Goal: Task Accomplishment & Management: Manage account settings

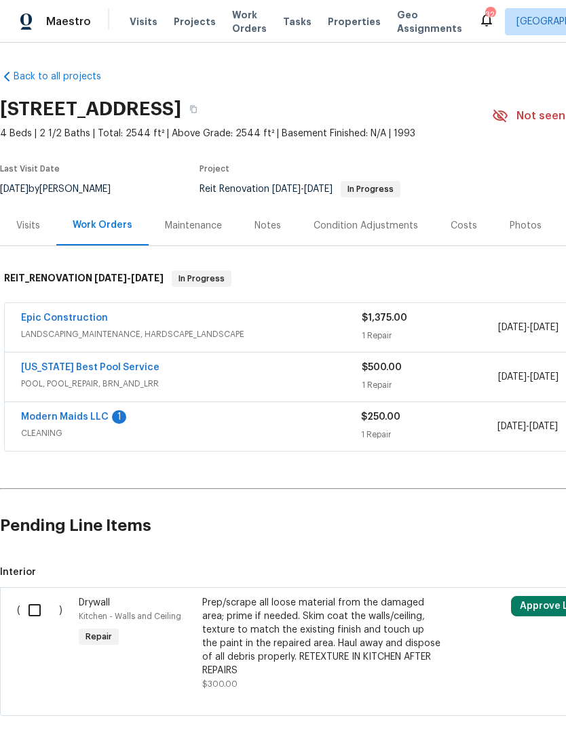
click at [330, 23] on span "Properties" at bounding box center [354, 22] width 53 height 14
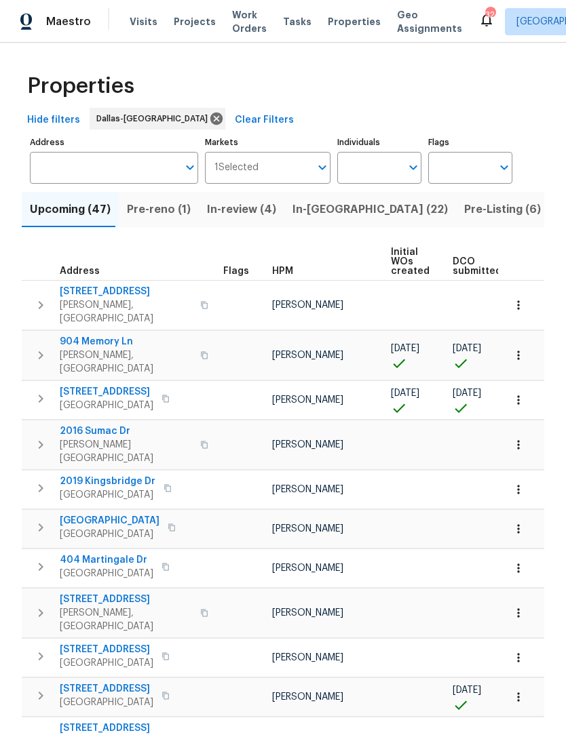
click at [353, 180] on input "Individuals" at bounding box center [369, 168] width 64 height 32
type input "Andrew kempka"
click at [366, 206] on input "checkbox" at bounding box center [362, 211] width 28 height 28
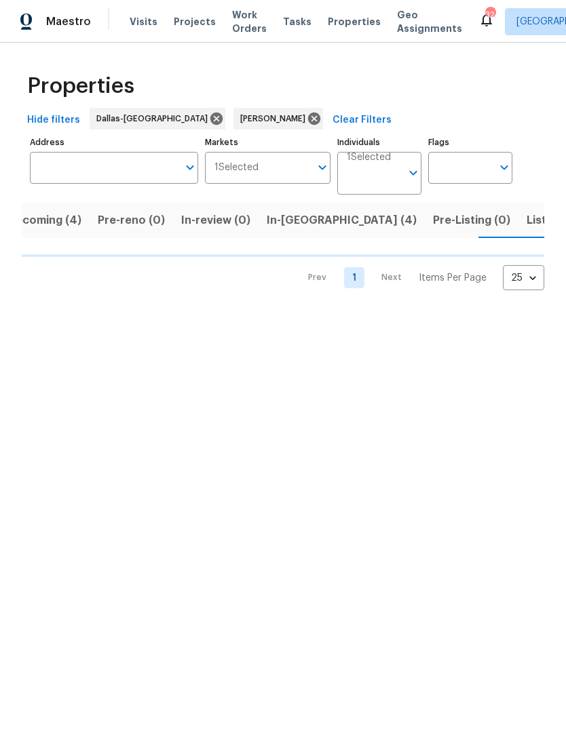
scroll to position [0, 24]
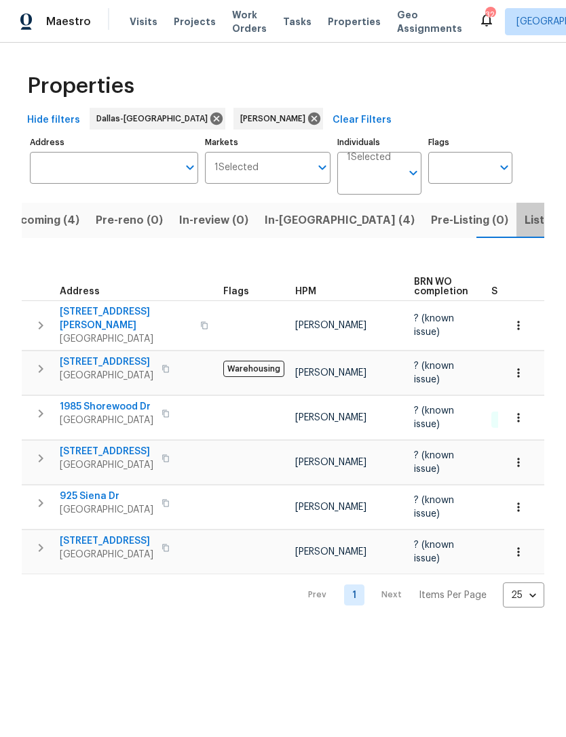
click at [524, 225] on span "Listed (11)" at bounding box center [551, 220] width 54 height 19
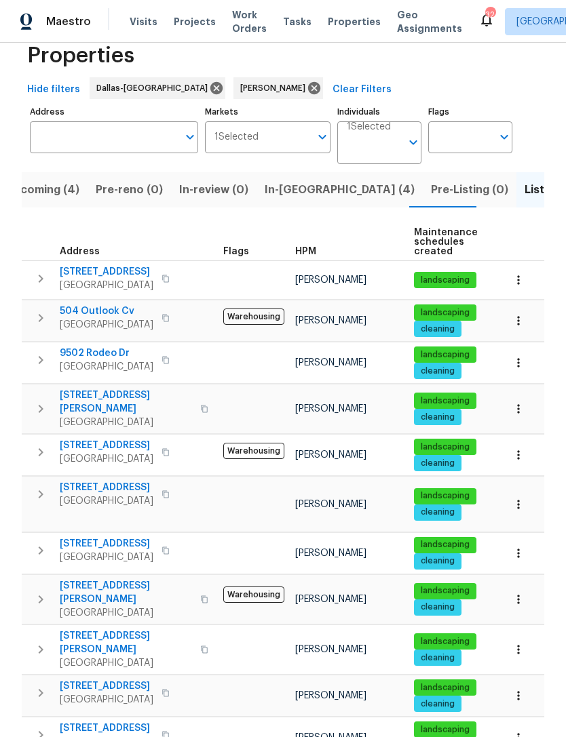
scroll to position [28, 0]
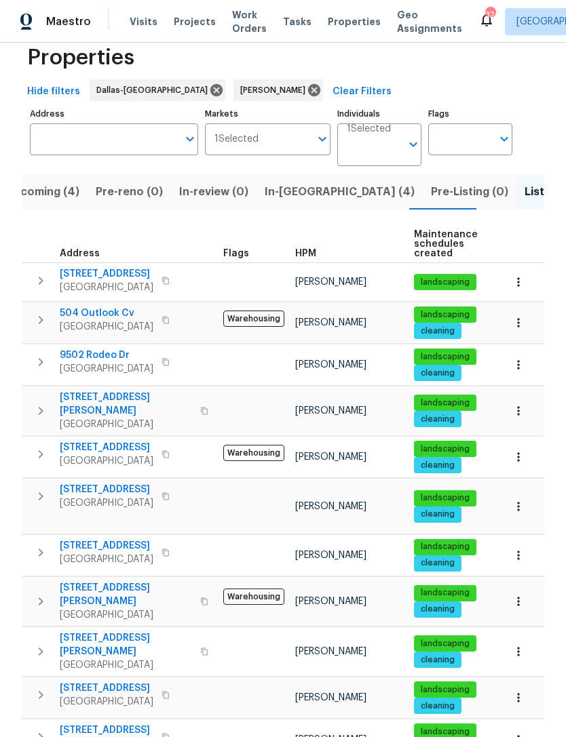
click at [520, 627] on td at bounding box center [521, 652] width 46 height 50
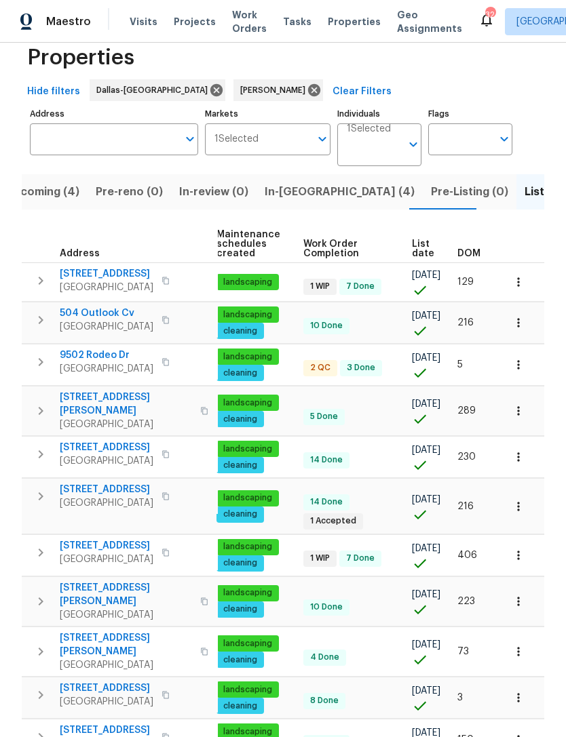
click at [541, 628] on div "Address Flags HPM Maintenance schedules created Work Order Completion List date…" at bounding box center [283, 493] width 522 height 535
click at [279, 174] on button "In-reno (4)" at bounding box center [339, 191] width 166 height 35
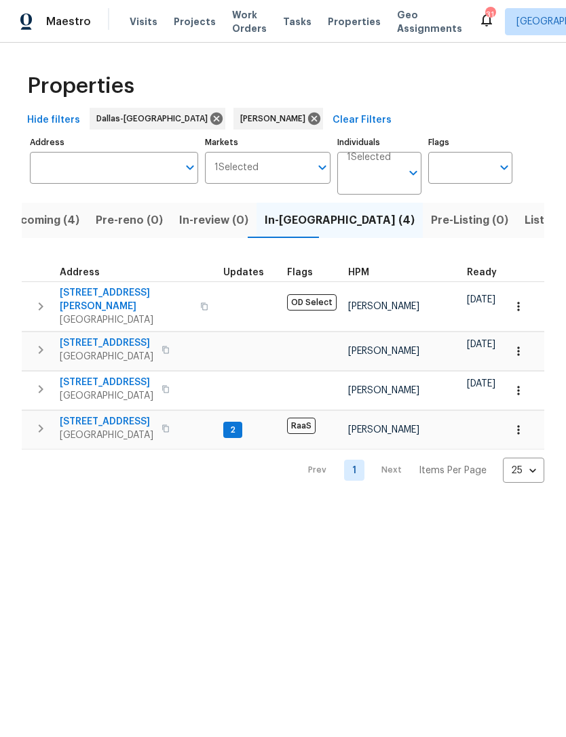
click at [58, 210] on button "Upcoming (4)" at bounding box center [42, 220] width 90 height 35
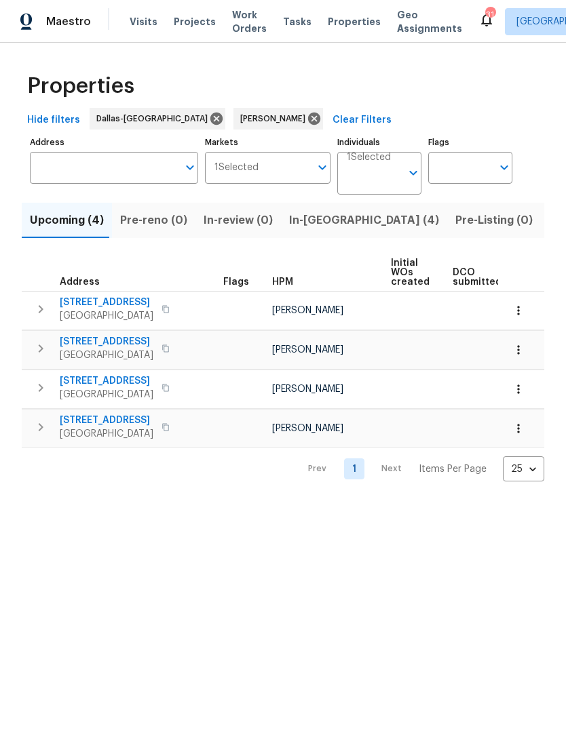
click at [303, 220] on span "In-reno (4)" at bounding box center [364, 220] width 150 height 19
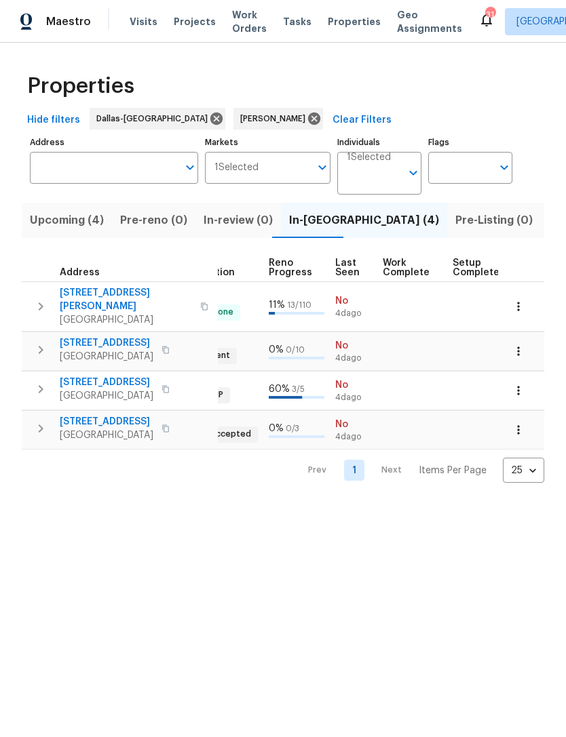
scroll to position [0, 572]
click at [59, 220] on span "Upcoming (4)" at bounding box center [67, 220] width 74 height 19
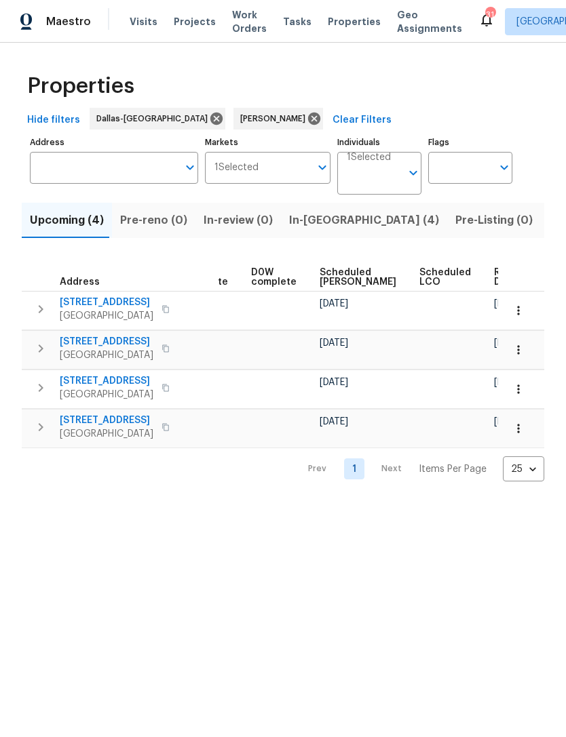
scroll to position [0, 341]
click at [301, 219] on span "In-reno (4)" at bounding box center [364, 220] width 150 height 19
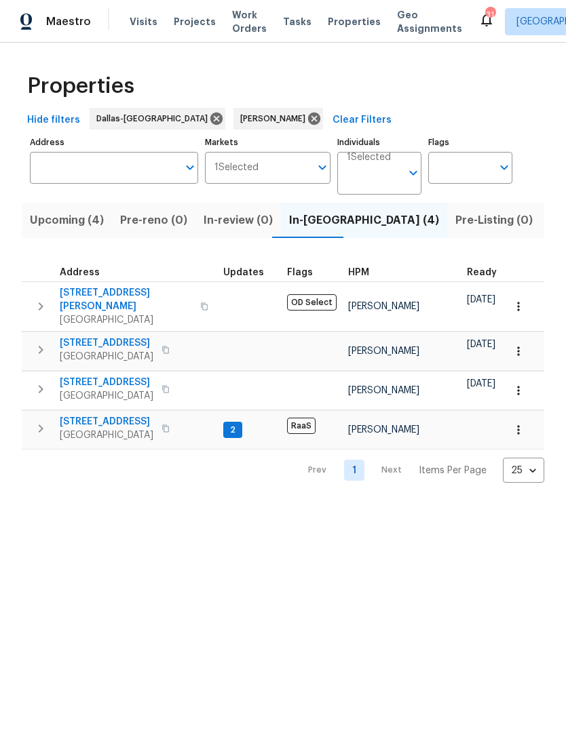
click at [549, 221] on span "Listed (11)" at bounding box center [576, 220] width 54 height 19
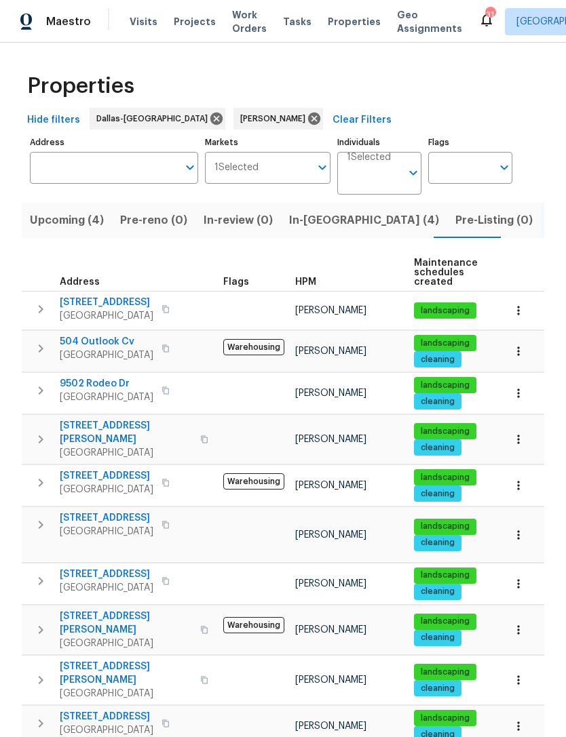
click at [296, 219] on span "In-reno (4)" at bounding box center [364, 220] width 150 height 19
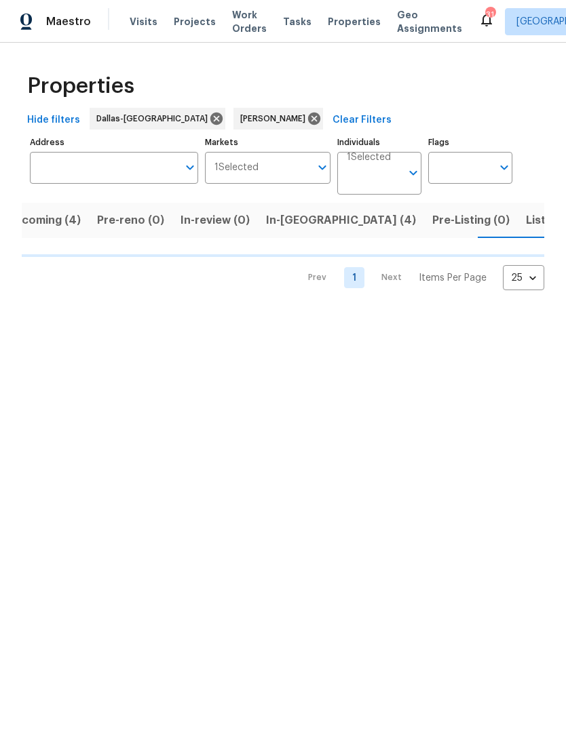
scroll to position [0, 24]
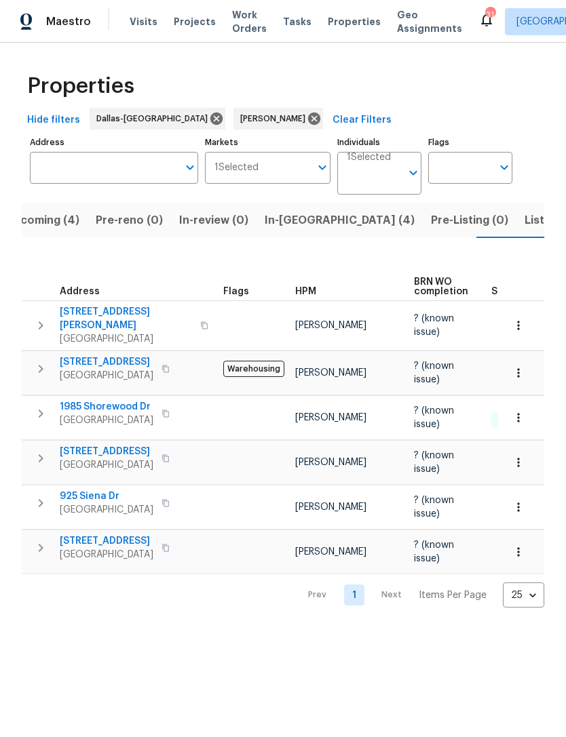
click at [47, 220] on span "Upcoming (4)" at bounding box center [42, 220] width 74 height 19
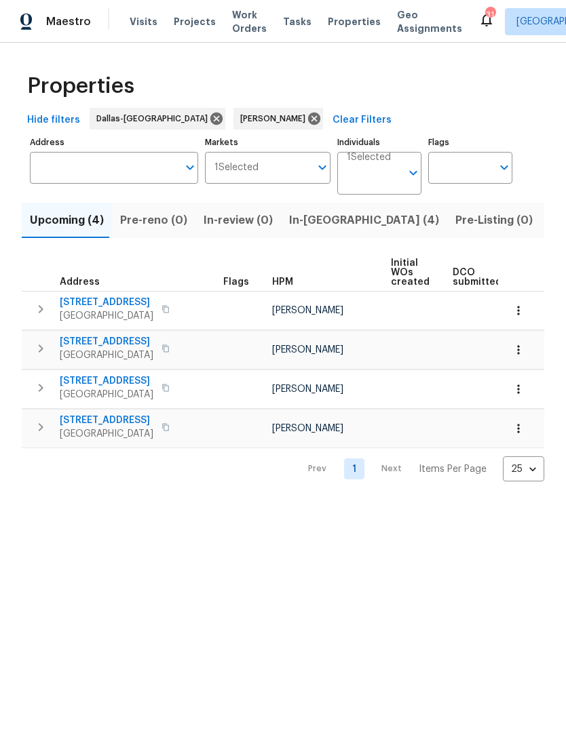
click at [316, 218] on span "In-reno (4)" at bounding box center [364, 220] width 150 height 19
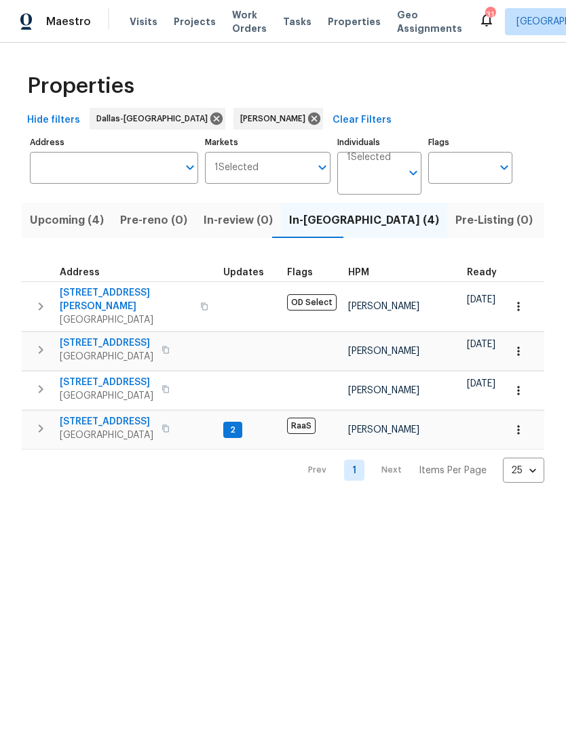
click at [549, 222] on span "Listed (11)" at bounding box center [576, 220] width 54 height 19
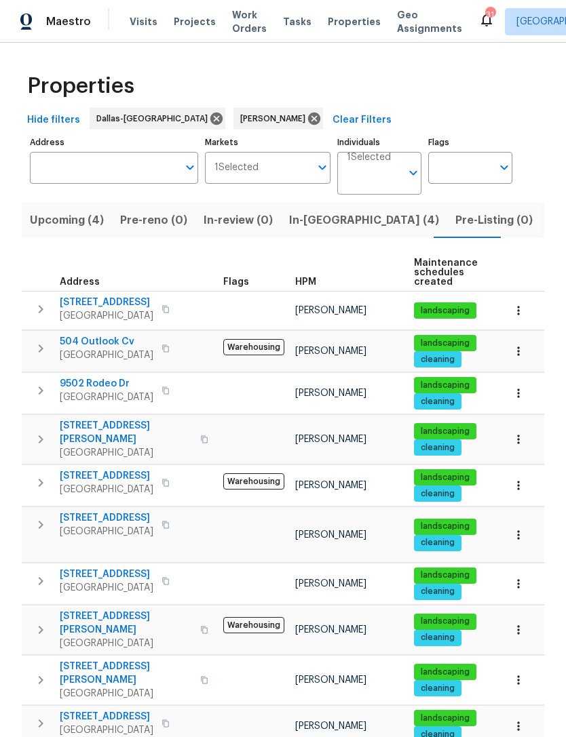
click at [303, 227] on span "In-reno (4)" at bounding box center [364, 220] width 150 height 19
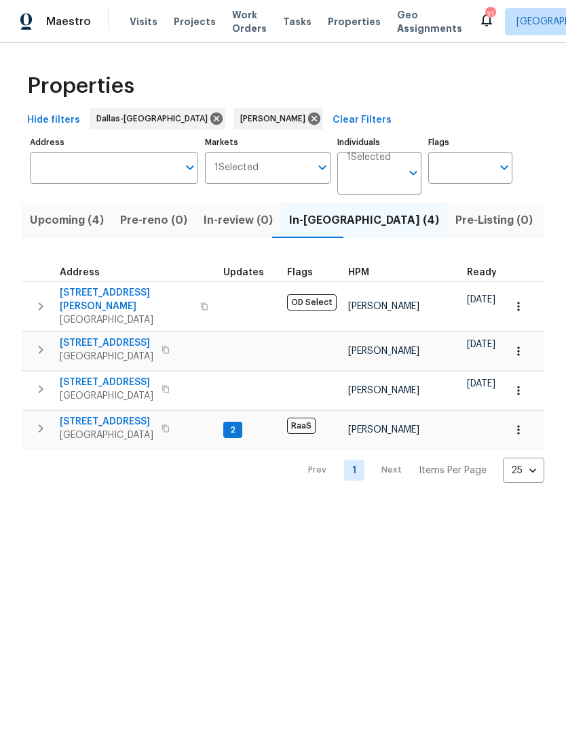
click at [52, 228] on span "Upcoming (4)" at bounding box center [67, 220] width 74 height 19
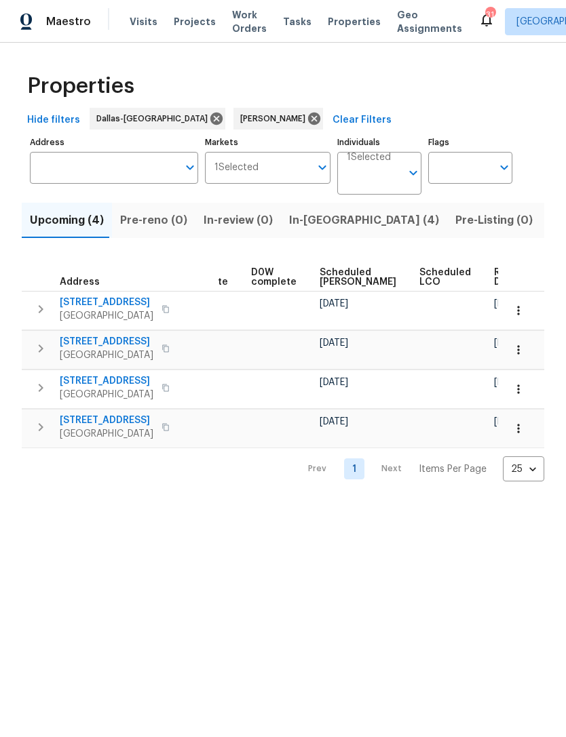
scroll to position [0, 341]
click at [549, 216] on span "Listed (11)" at bounding box center [576, 220] width 54 height 19
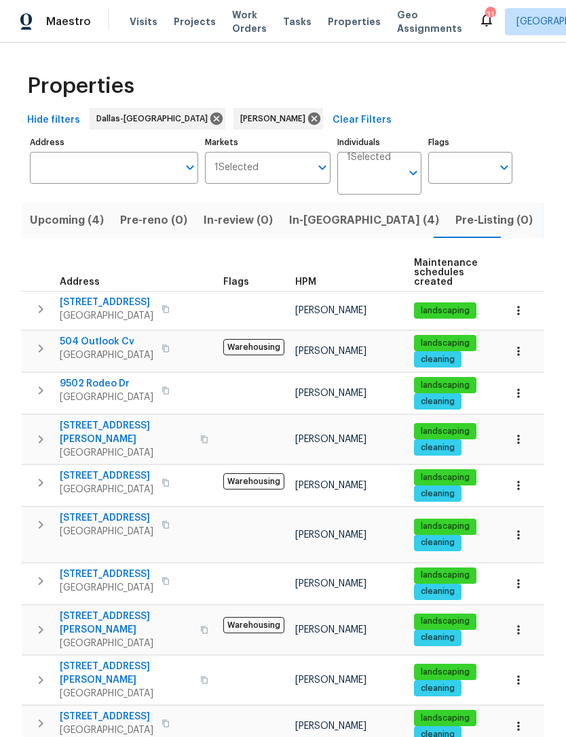
click at [301, 225] on span "In-reno (4)" at bounding box center [364, 220] width 150 height 19
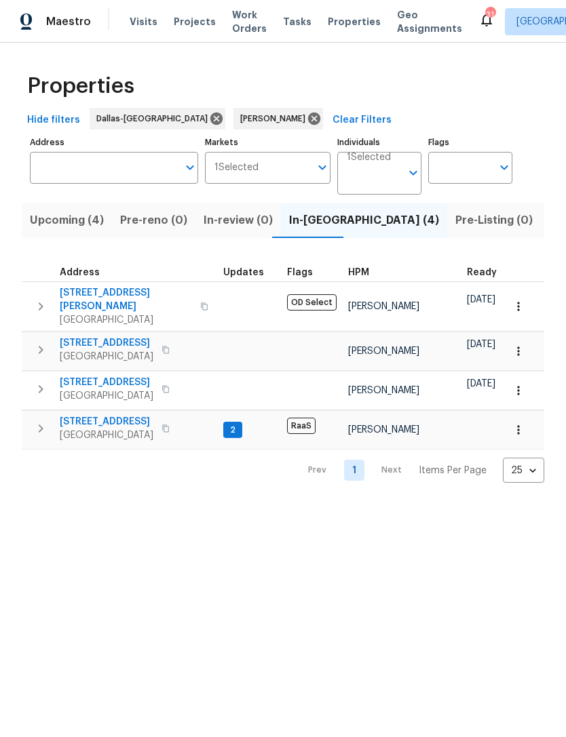
click at [83, 415] on span "2149 Teal Ct" at bounding box center [107, 422] width 94 height 14
click at [549, 219] on span "Listed (11)" at bounding box center [576, 220] width 54 height 19
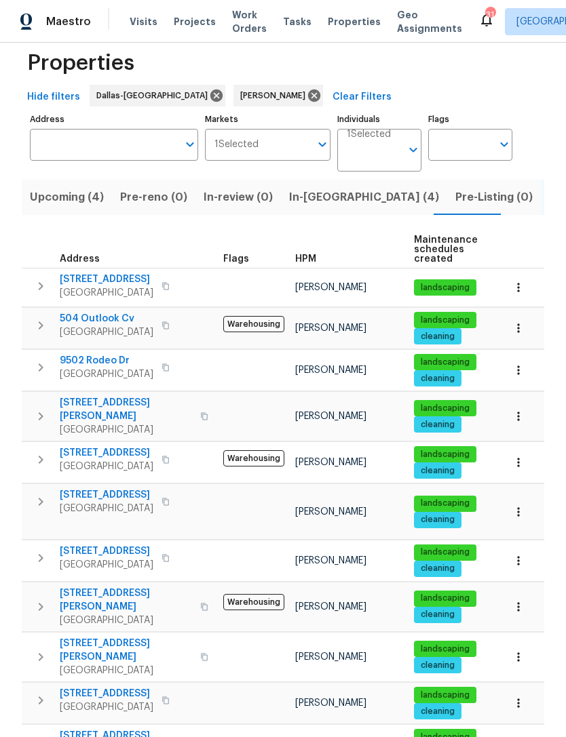
scroll to position [21, 0]
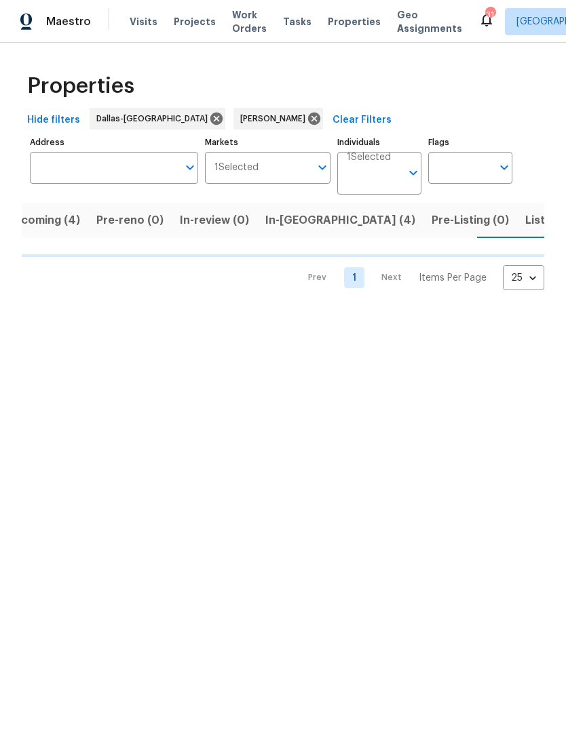
scroll to position [0, 24]
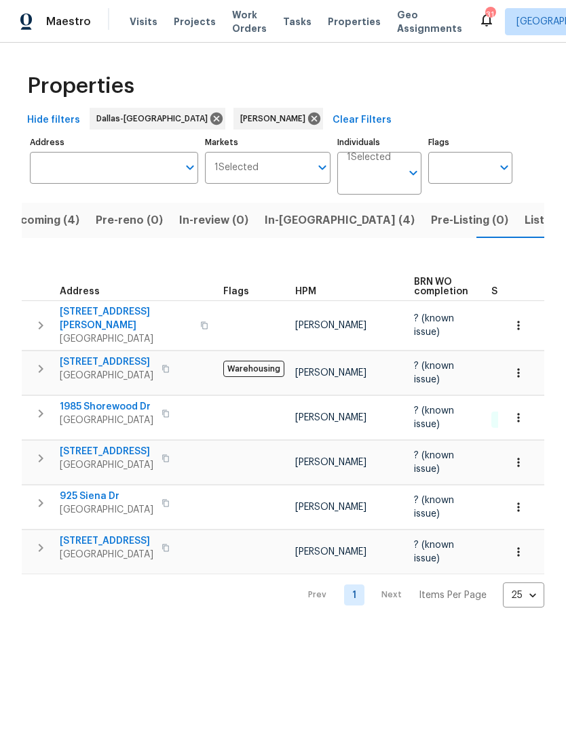
click at [278, 225] on span "In-reno (4)" at bounding box center [340, 220] width 150 height 19
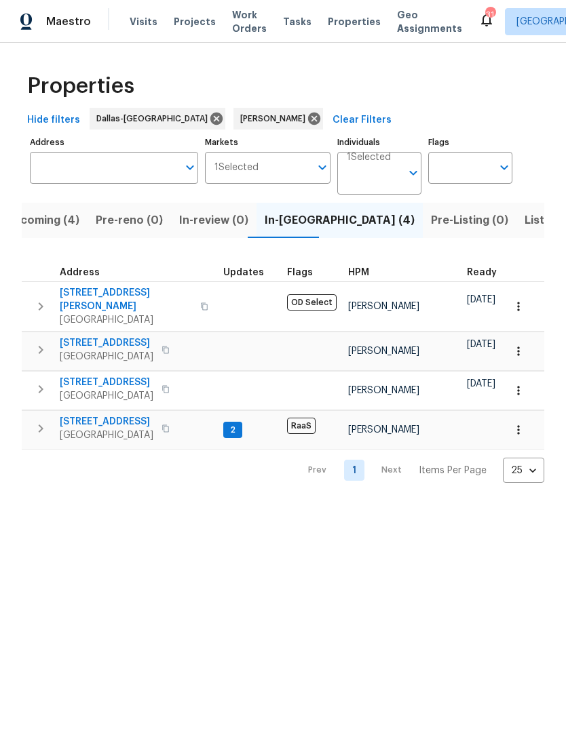
click at [54, 216] on span "Upcoming (4)" at bounding box center [42, 220] width 74 height 19
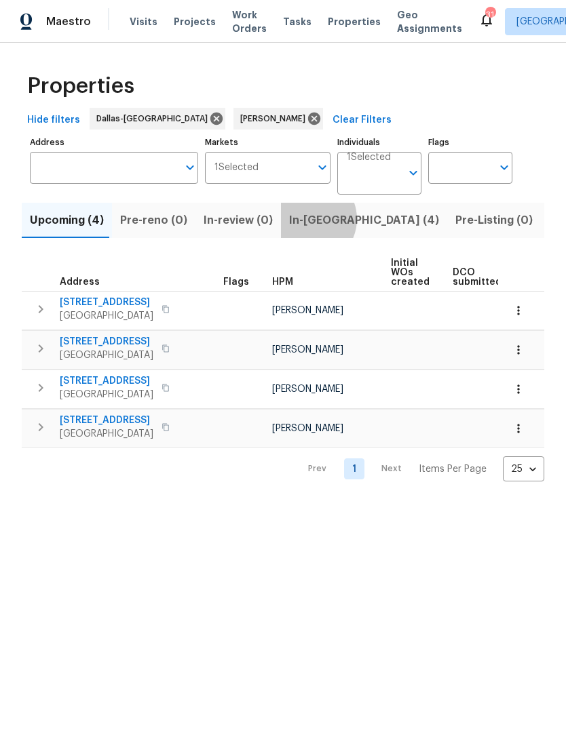
click at [299, 220] on span "In-reno (4)" at bounding box center [364, 220] width 150 height 19
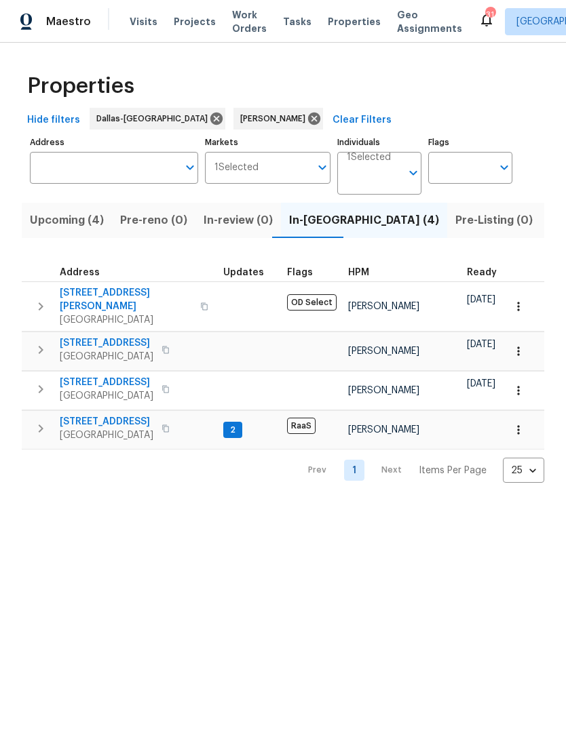
click at [92, 289] on span "2334 Hill N Dale Dr" at bounding box center [126, 299] width 132 height 27
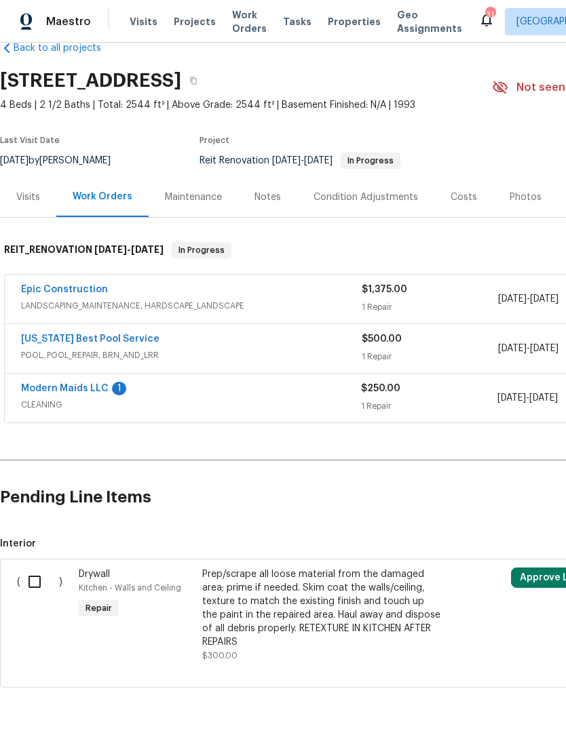
scroll to position [28, 0]
click at [42, 50] on link "Back to all projects" at bounding box center [65, 49] width 130 height 14
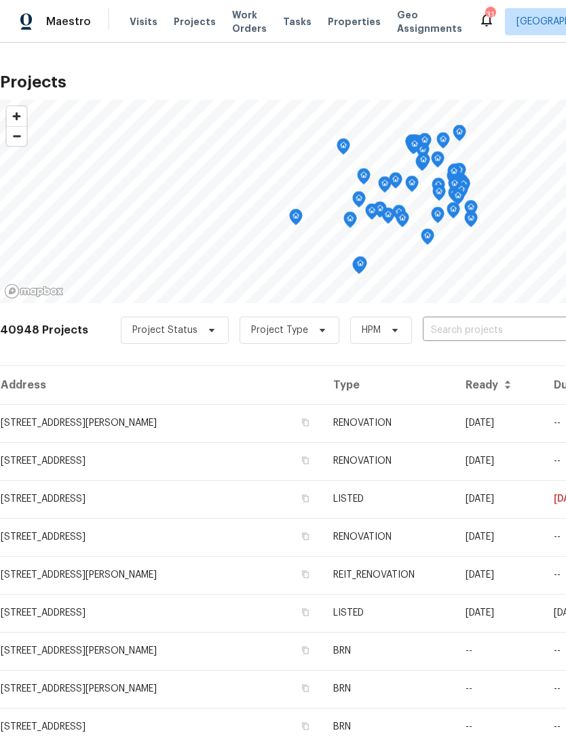
click at [232, 30] on span "Work Orders" at bounding box center [249, 21] width 35 height 27
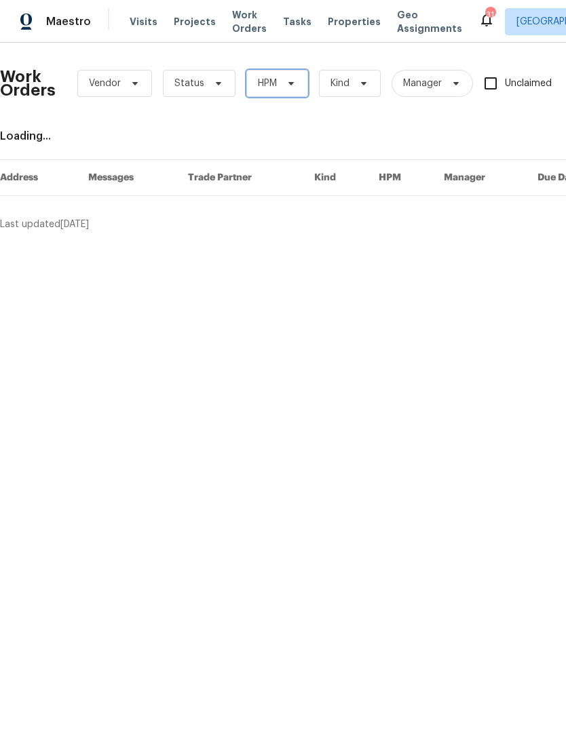
click at [258, 82] on span "HPM" at bounding box center [267, 84] width 19 height 14
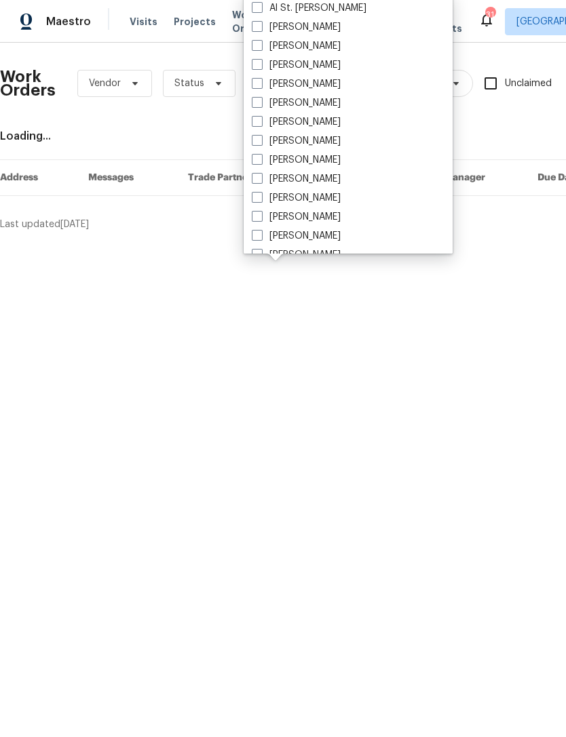
click at [254, 65] on span at bounding box center [257, 64] width 11 height 11
click at [254, 65] on input "[PERSON_NAME]" at bounding box center [256, 62] width 9 height 9
checkbox input "true"
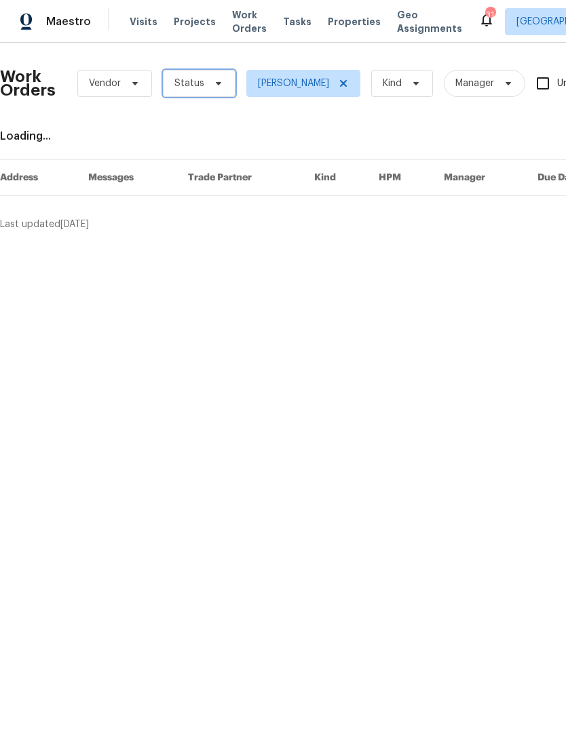
click at [191, 85] on span "Status" at bounding box center [189, 84] width 30 height 14
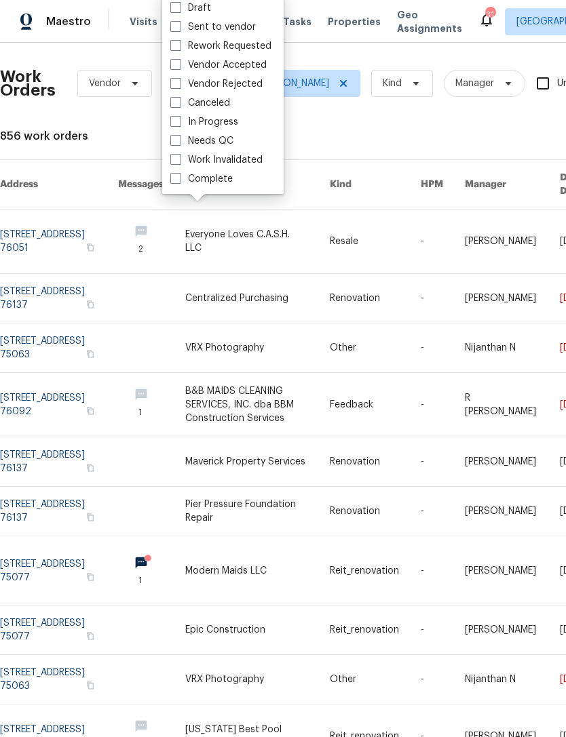
click at [173, 138] on span at bounding box center [175, 140] width 11 height 11
click at [173, 138] on input "Needs QC" at bounding box center [174, 138] width 9 height 9
checkbox input "true"
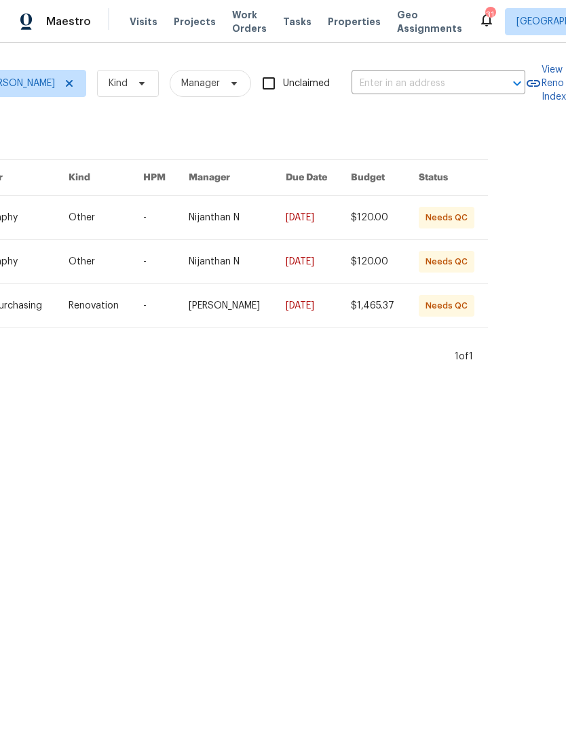
scroll to position [0, 292]
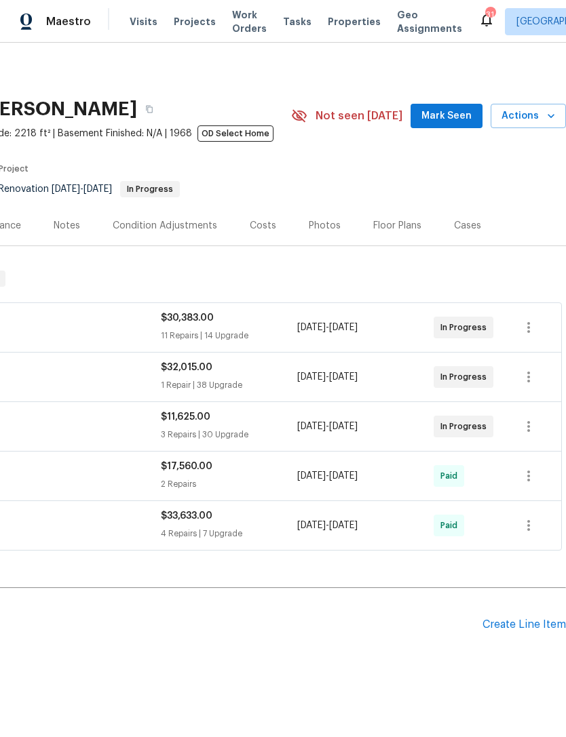
scroll to position [0, 201]
click at [458, 115] on span "Mark Seen" at bounding box center [446, 116] width 50 height 17
click at [71, 227] on div "Notes" at bounding box center [67, 226] width 26 height 14
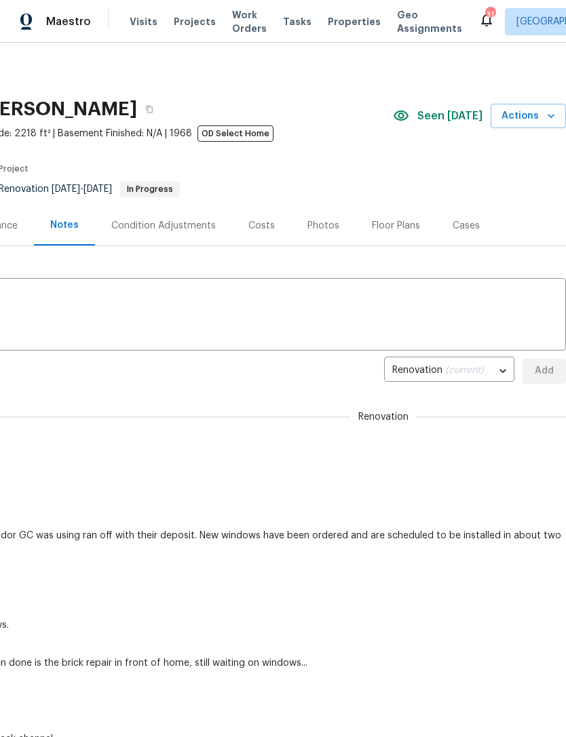
click at [58, 296] on textarea at bounding box center [182, 315] width 750 height 47
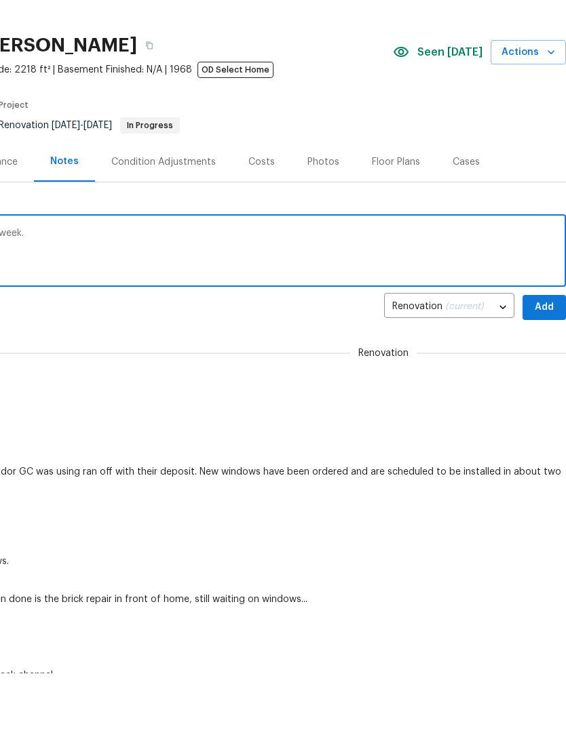
scroll to position [0, 201]
type textarea "Hope to have windows installed by end of week."
click at [539, 363] on span "Add" at bounding box center [544, 371] width 22 height 17
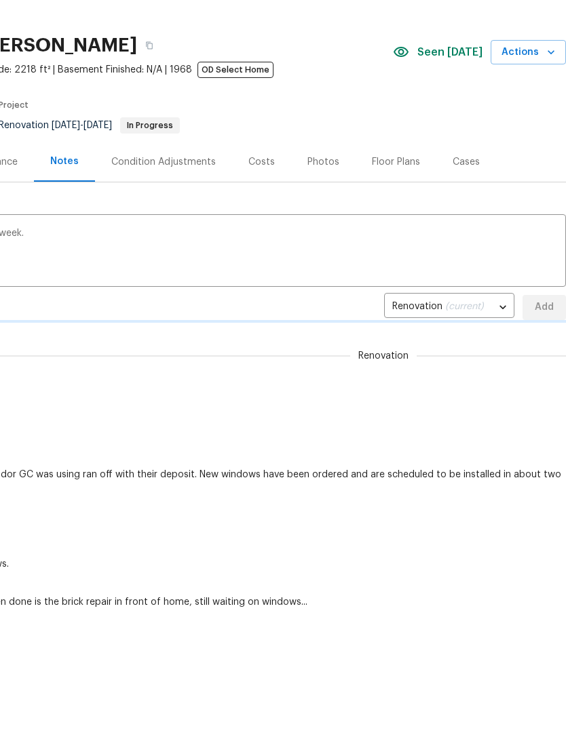
scroll to position [64, 0]
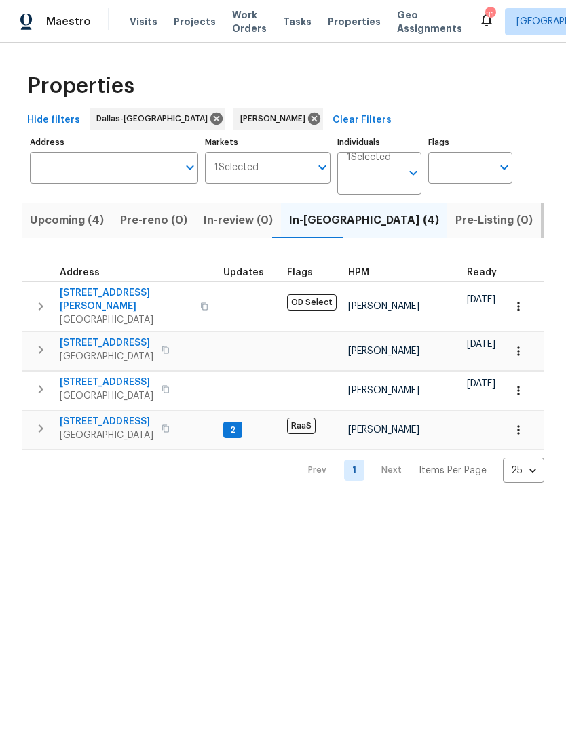
click at [549, 230] on span "Listed (11)" at bounding box center [576, 220] width 54 height 19
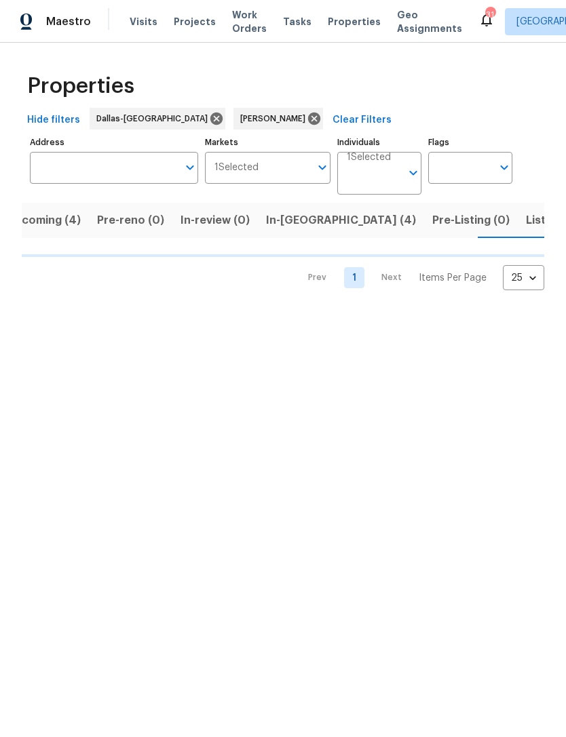
scroll to position [0, 24]
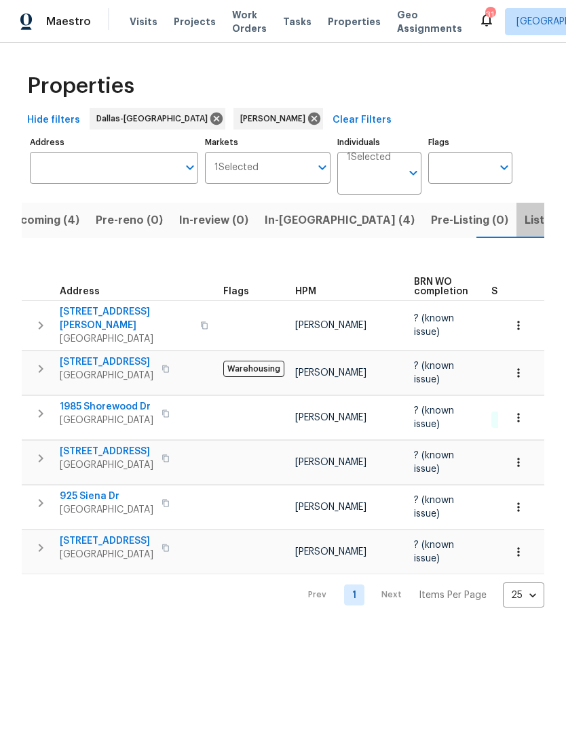
click at [524, 219] on span "Listed (11)" at bounding box center [551, 220] width 54 height 19
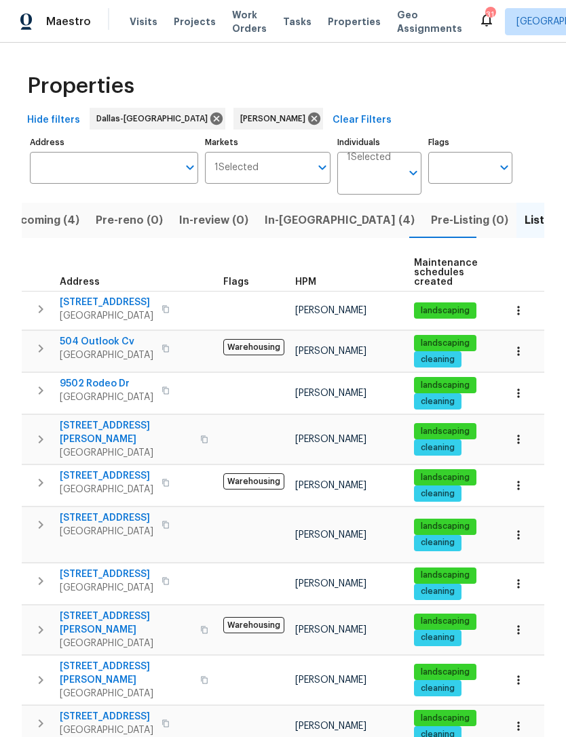
click at [271, 219] on span "In-reno (4)" at bounding box center [340, 220] width 150 height 19
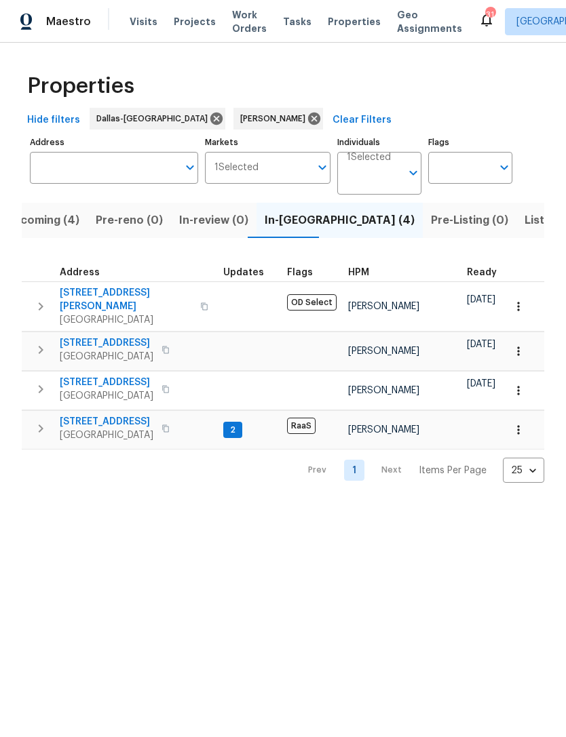
click at [43, 224] on span "Upcoming (4)" at bounding box center [42, 220] width 74 height 19
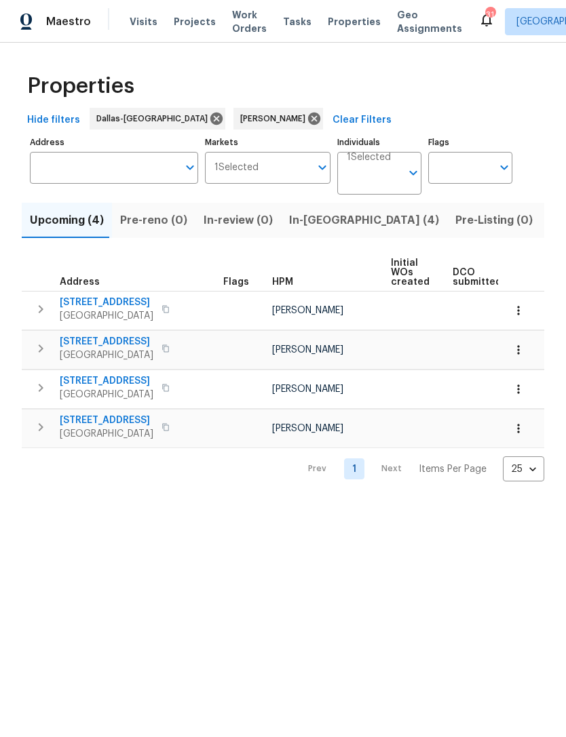
click at [305, 220] on span "In-reno (4)" at bounding box center [364, 220] width 150 height 19
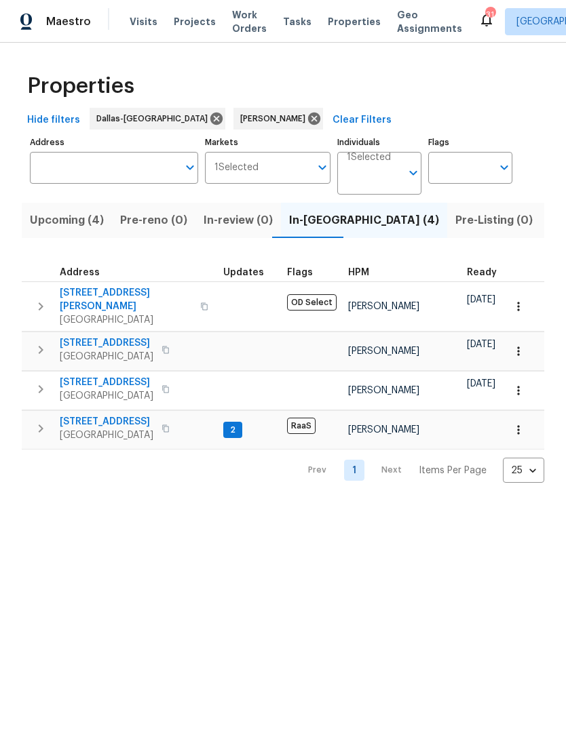
click at [549, 221] on span "Listed (11)" at bounding box center [576, 220] width 54 height 19
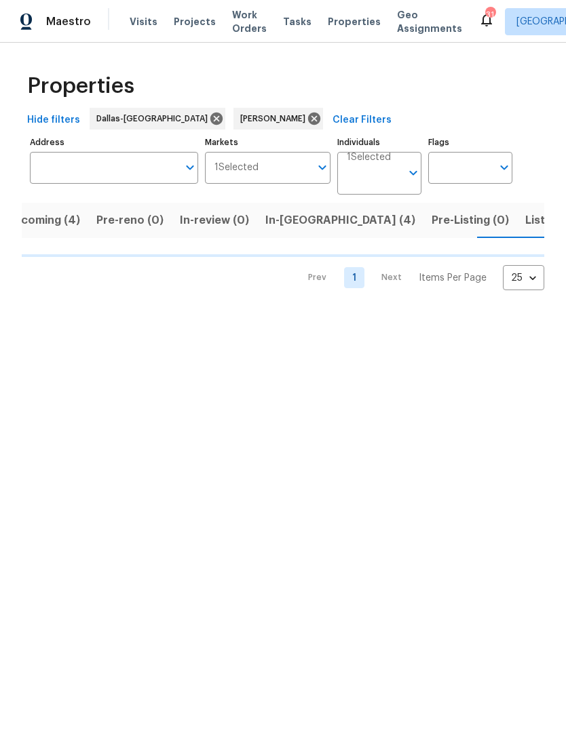
scroll to position [0, 24]
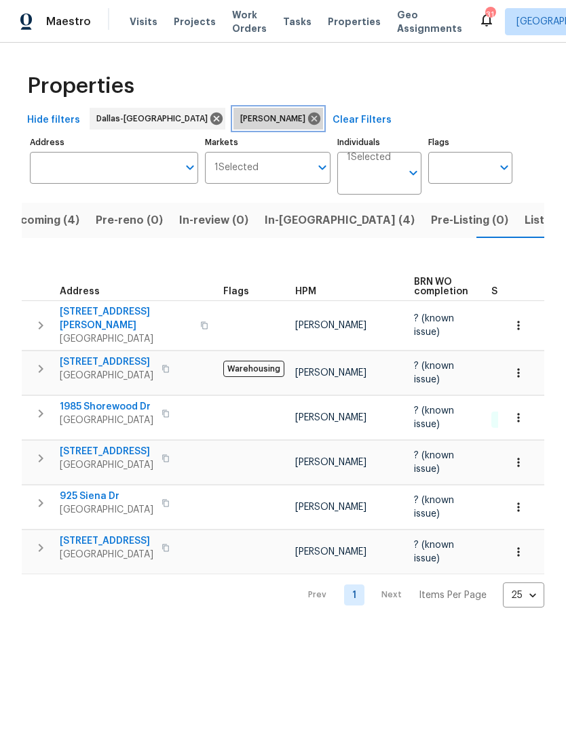
click at [308, 118] on icon at bounding box center [314, 119] width 12 height 12
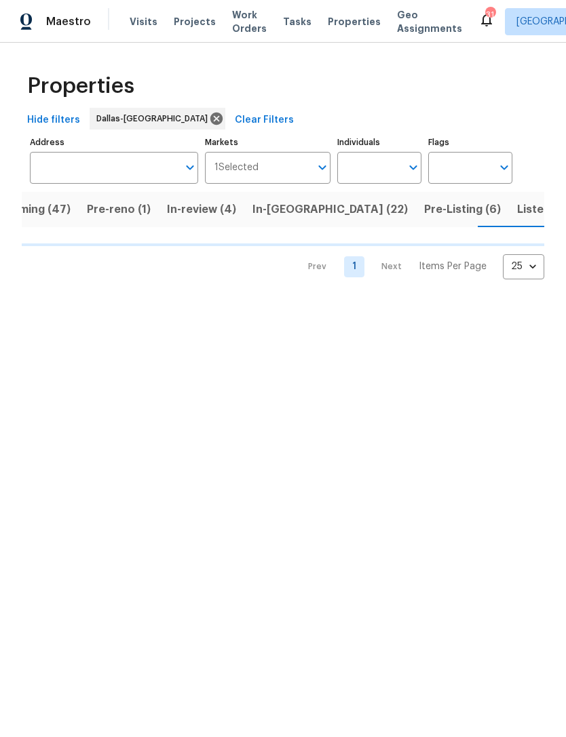
scroll to position [0, 45]
click at [391, 166] on input "Individuals" at bounding box center [369, 168] width 64 height 32
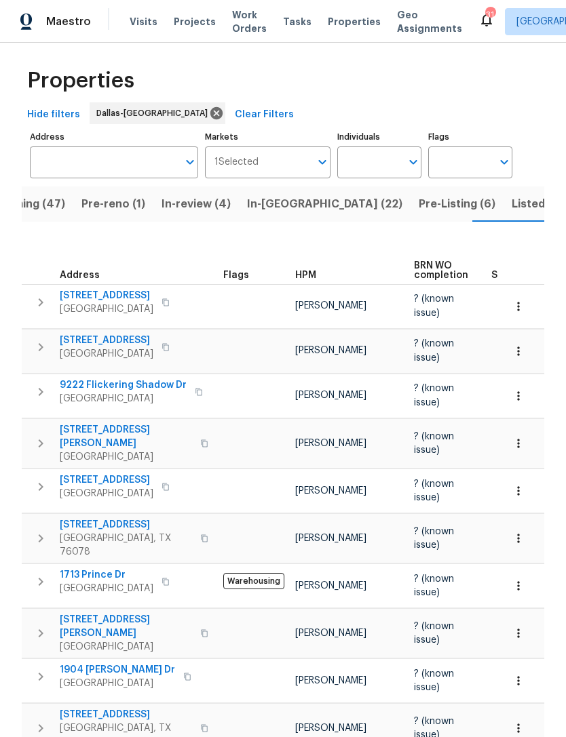
scroll to position [6, 0]
click at [377, 165] on input "Individuals" at bounding box center [369, 162] width 64 height 32
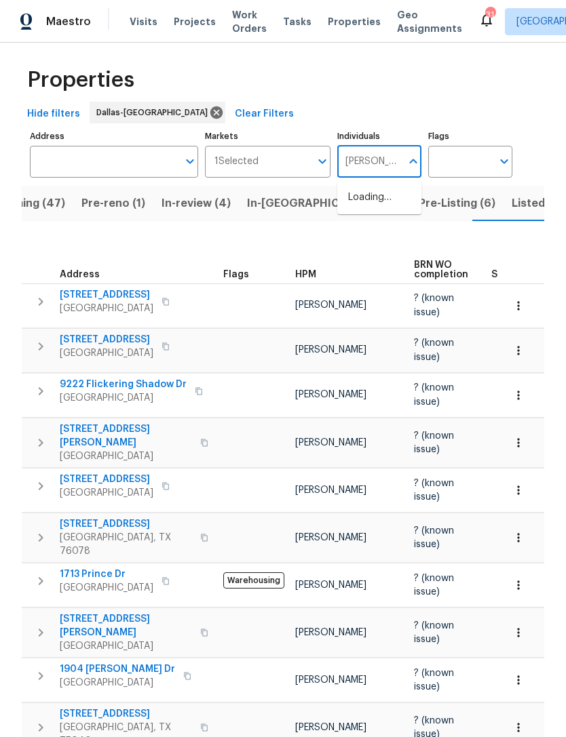
type input "Todd jorgenson"
click at [394, 201] on li "[PERSON_NAME]" at bounding box center [379, 205] width 62 height 28
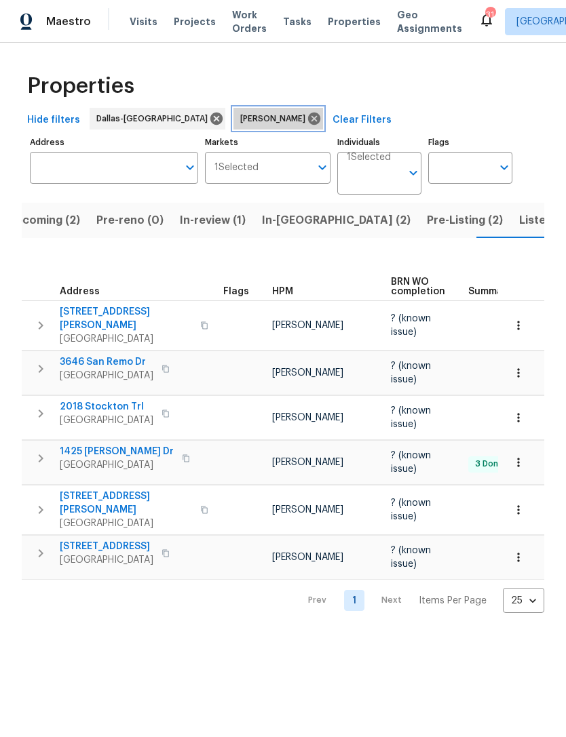
click at [308, 119] on icon at bounding box center [314, 119] width 12 height 12
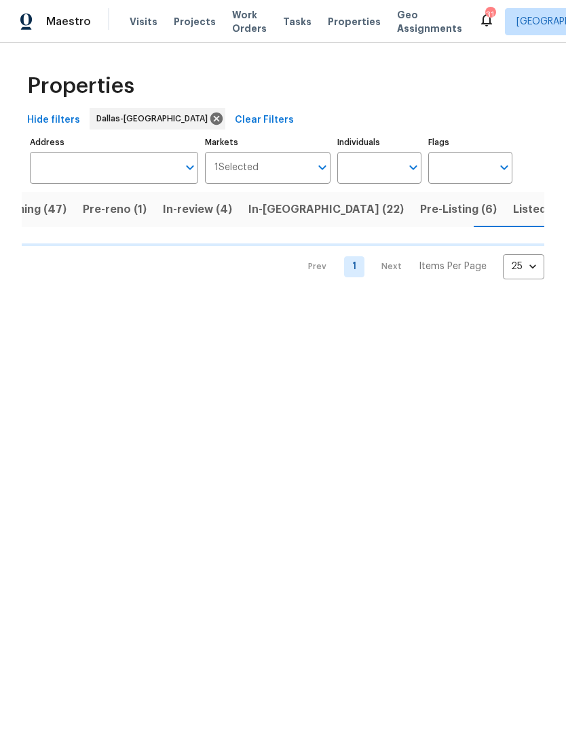
scroll to position [0, 45]
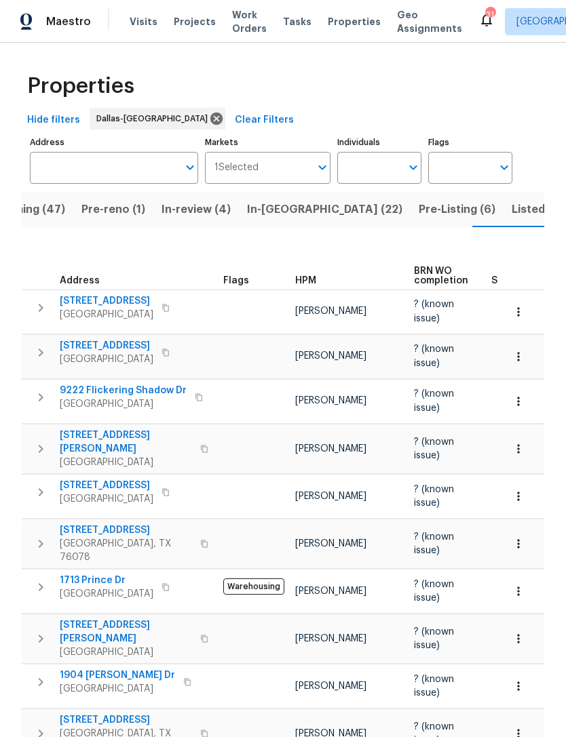
click at [364, 181] on input "Individuals" at bounding box center [369, 168] width 64 height 32
type input "Spencer kleintop"
click at [364, 216] on input "checkbox" at bounding box center [362, 211] width 28 height 28
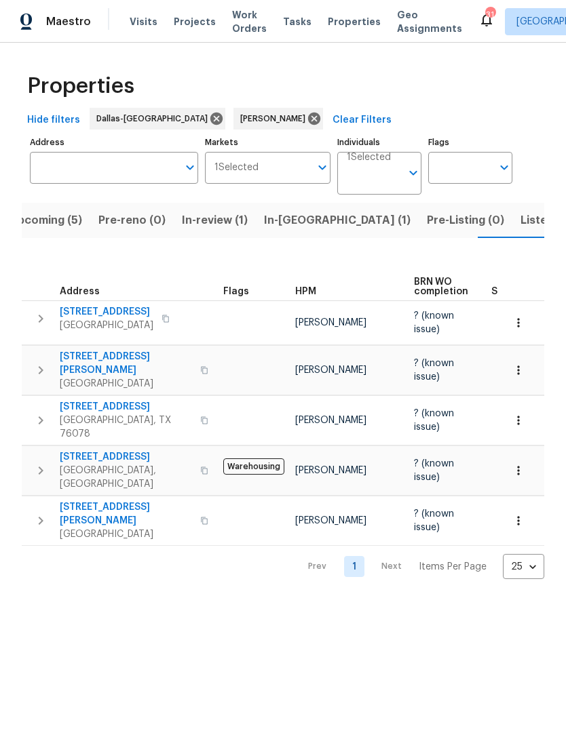
scroll to position [0, 21]
click at [148, 26] on span "Visits" at bounding box center [144, 22] width 28 height 14
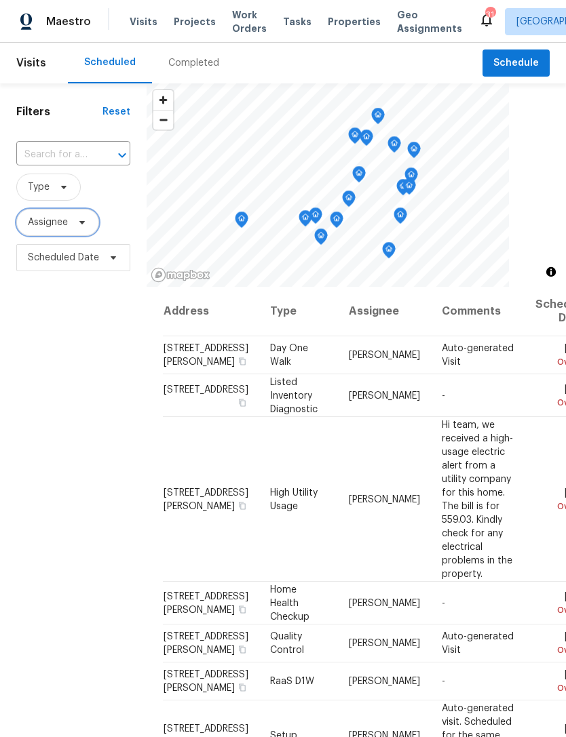
click at [63, 222] on span "Assignee" at bounding box center [48, 223] width 40 height 14
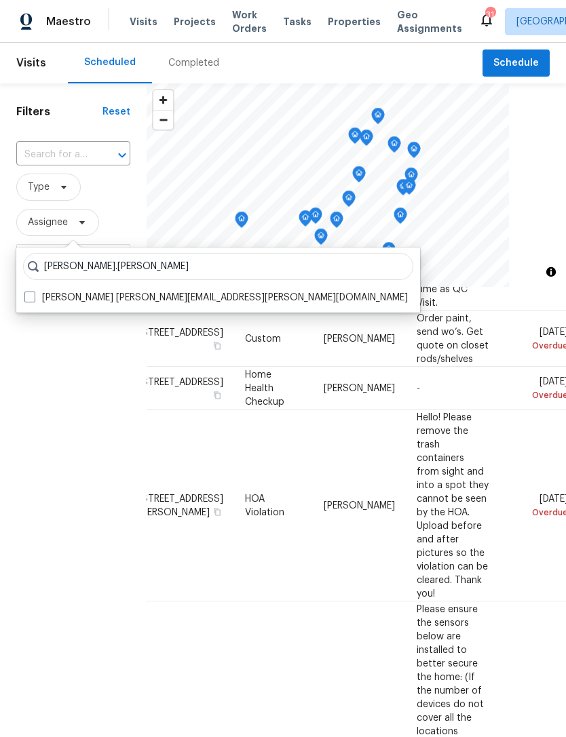
scroll to position [465, 24]
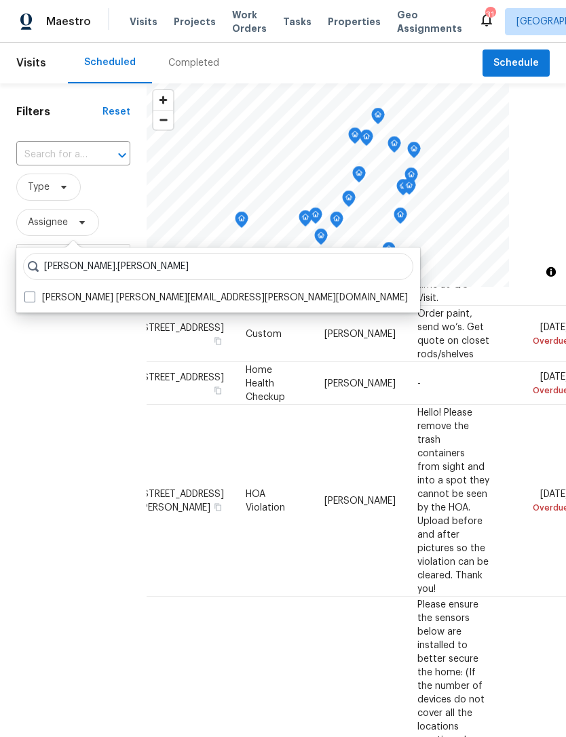
type input "Andrew.kempka"
click at [29, 294] on span at bounding box center [29, 297] width 11 height 11
click at [29, 294] on input "Andrew Kempka andrew.kempka@opendoor.com" at bounding box center [28, 295] width 9 height 9
checkbox input "true"
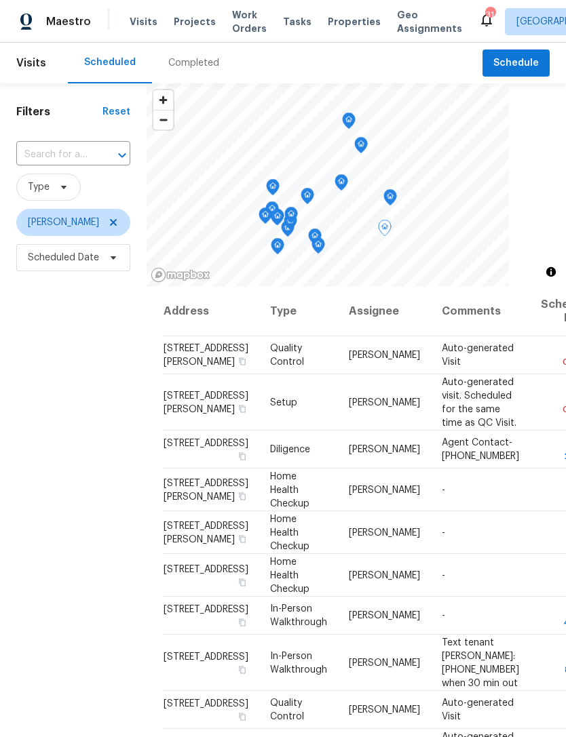
click at [0, 0] on icon at bounding box center [0, 0] width 0 height 0
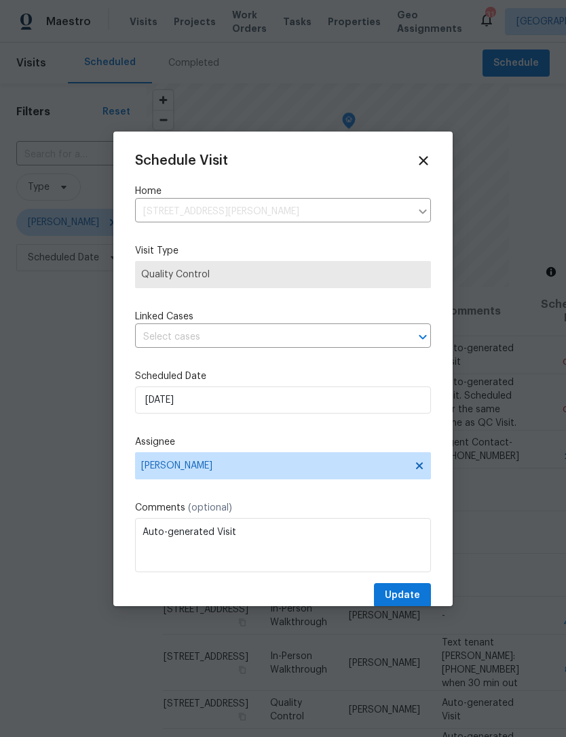
click at [169, 348] on input "text" at bounding box center [264, 337] width 258 height 21
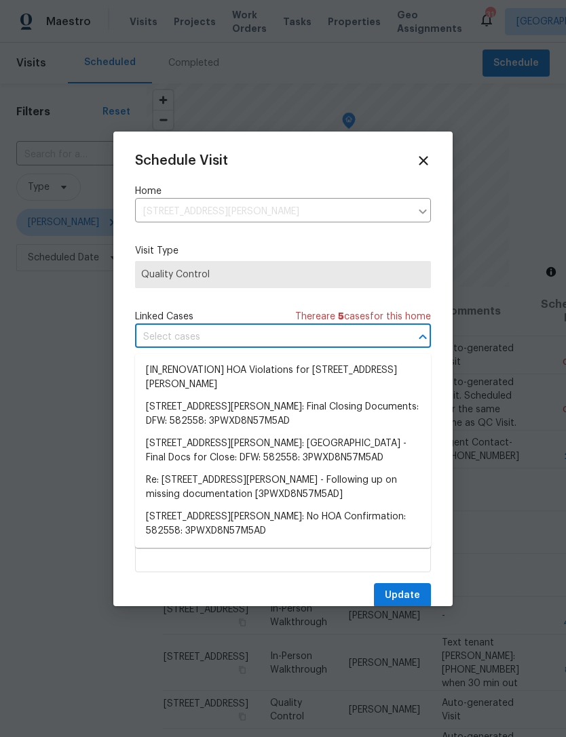
click at [172, 297] on div "Schedule Visit Home 2334 Hill N Dale Dr, Irving, TX 75038 ​ Visit Type Quality …" at bounding box center [283, 380] width 296 height 455
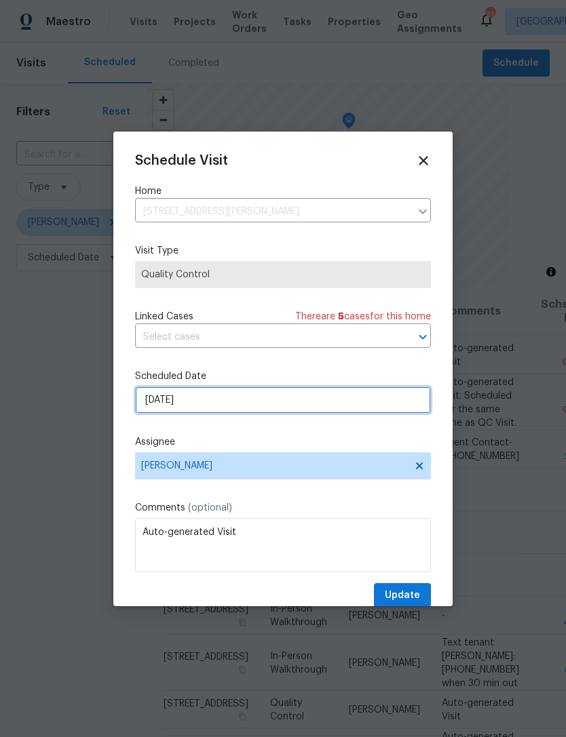
click at [175, 405] on input "[DATE]" at bounding box center [283, 400] width 296 height 27
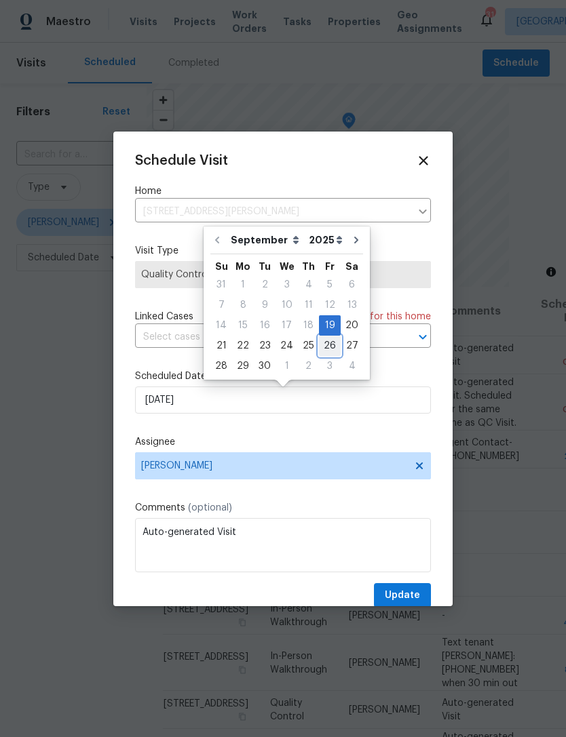
click at [323, 348] on div "26" at bounding box center [330, 345] width 22 height 19
type input "9/26/2025"
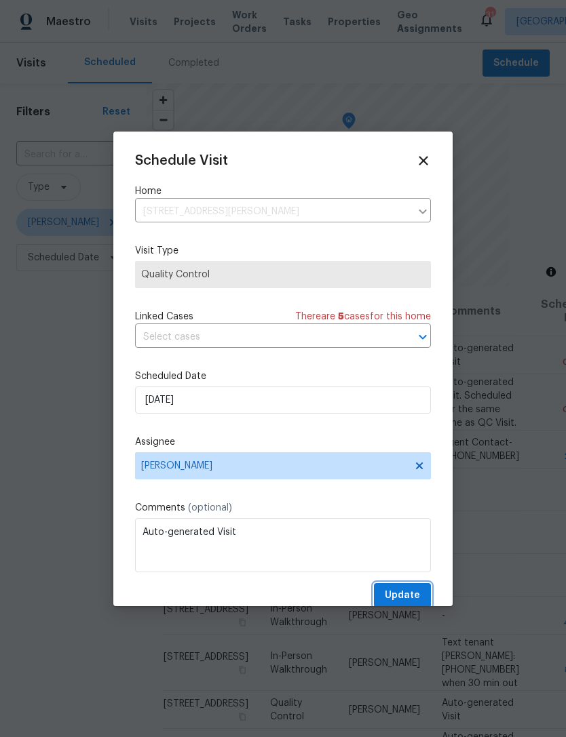
click at [413, 595] on span "Update" at bounding box center [402, 595] width 35 height 17
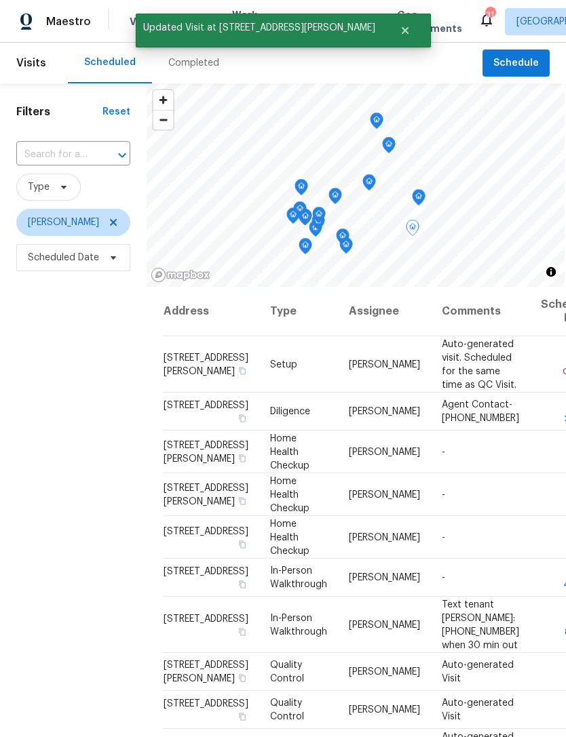
click at [0, 0] on icon at bounding box center [0, 0] width 0 height 0
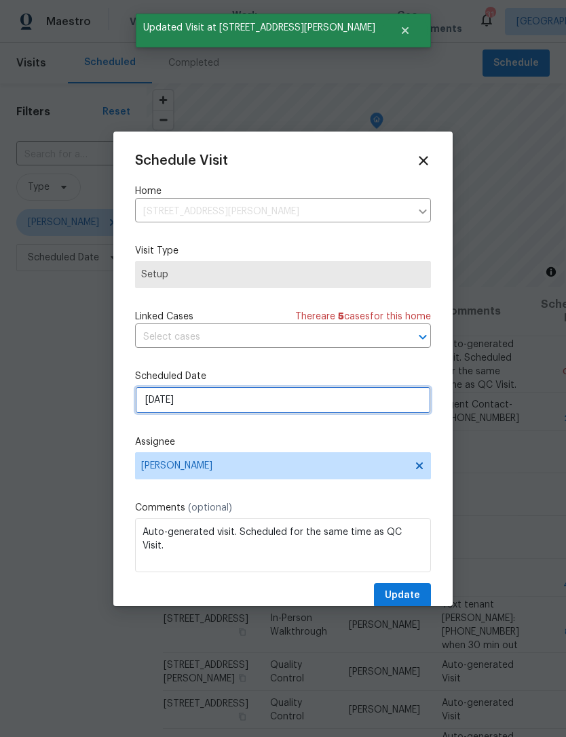
click at [170, 400] on input "[DATE]" at bounding box center [283, 400] width 296 height 27
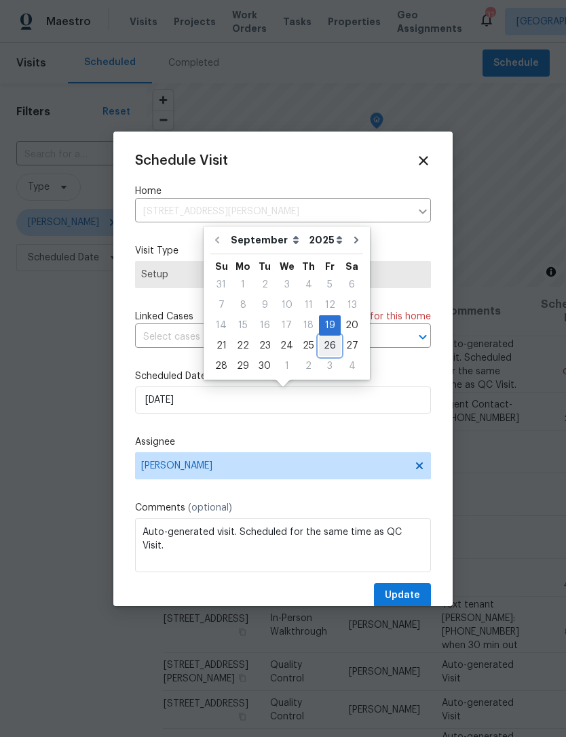
click at [319, 348] on div "26" at bounding box center [330, 345] width 22 height 19
type input "9/26/2025"
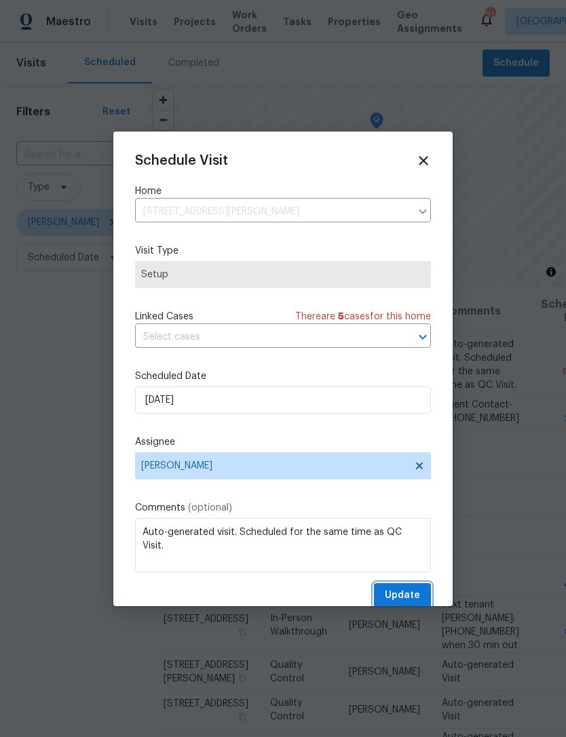
click at [404, 596] on span "Update" at bounding box center [402, 595] width 35 height 17
